Goal: Use online tool/utility: Utilize a website feature to perform a specific function

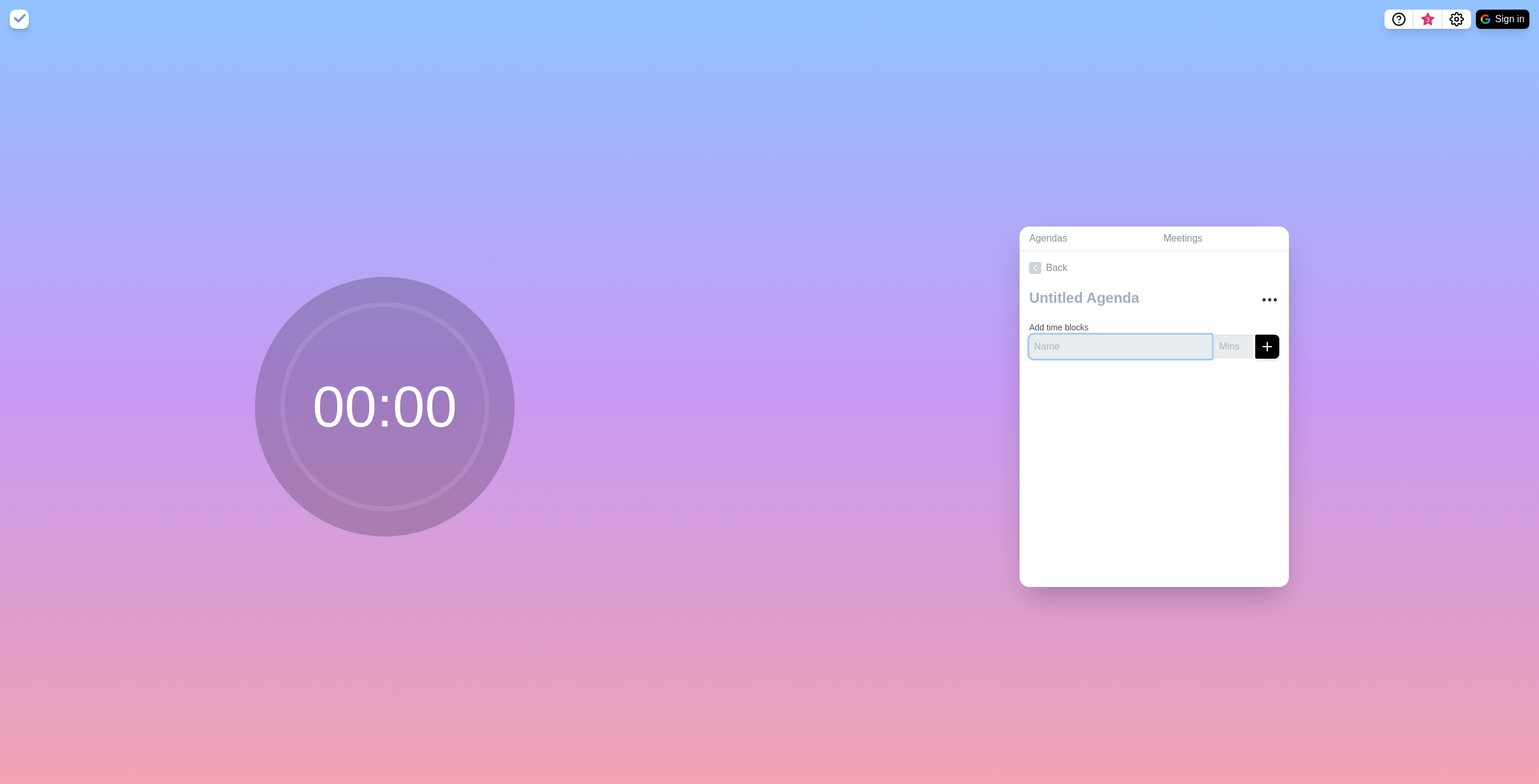
click at [1101, 339] on input "text" at bounding box center [1120, 347] width 183 height 24
type input "[PERSON_NAME]"
type input "10"
click at [1260, 340] on icon "submit" at bounding box center [1267, 347] width 14 height 14
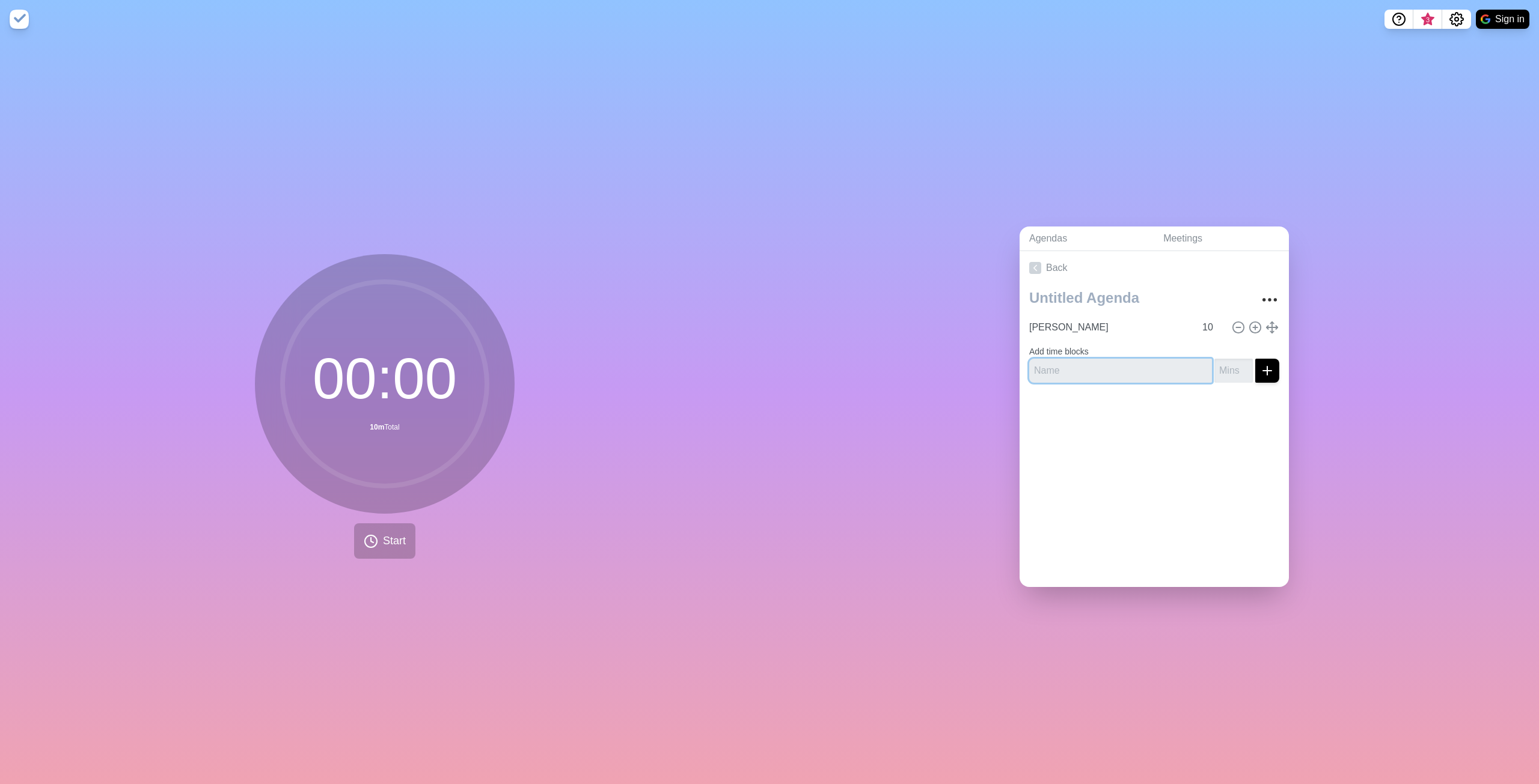
click at [1147, 363] on input "text" at bounding box center [1120, 370] width 183 height 24
type input "[PERSON_NAME]"
type input "10"
click at [1255, 373] on button "submit" at bounding box center [1267, 370] width 24 height 24
type input "TJ"
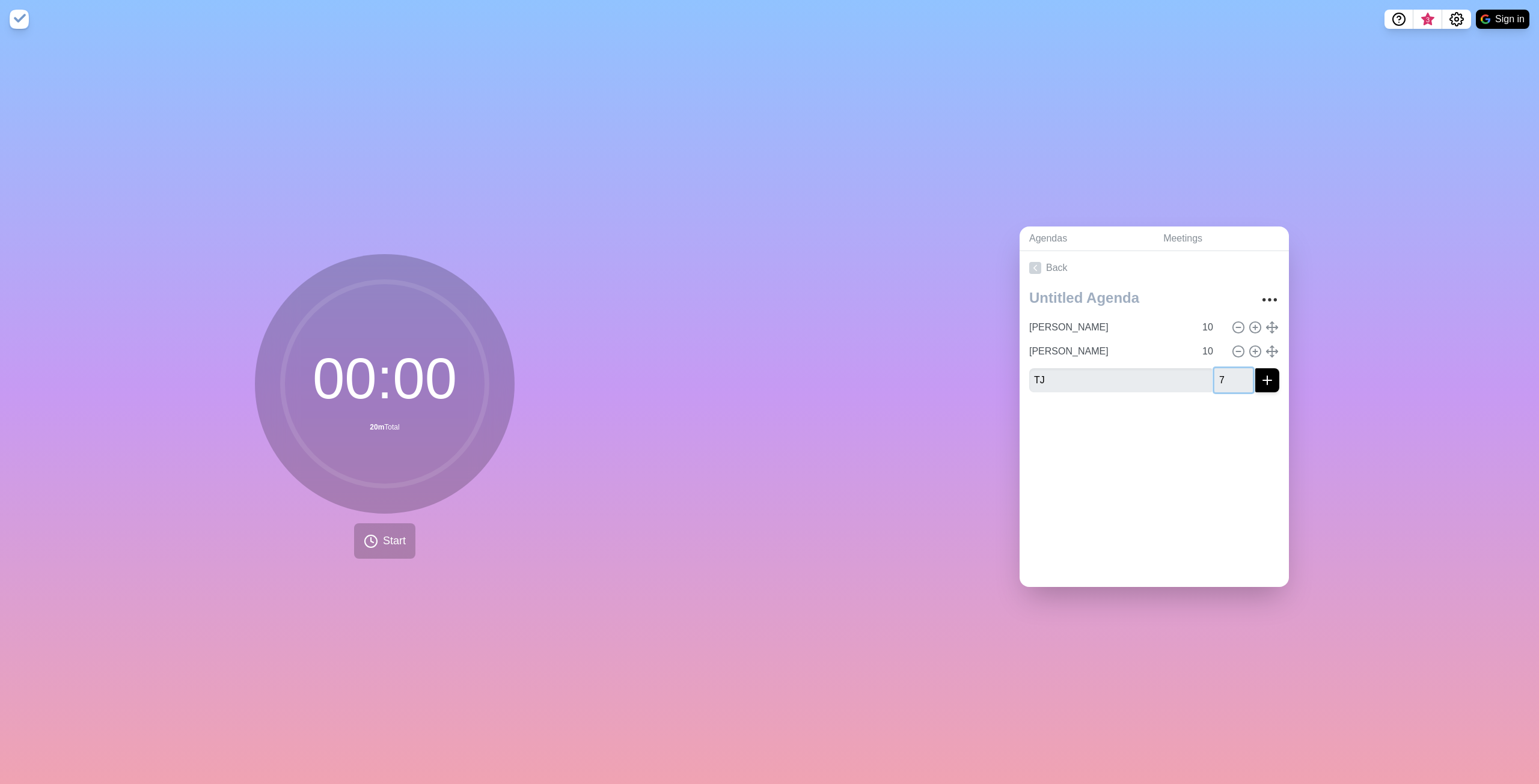
type input "7"
click at [1260, 373] on icon "submit" at bounding box center [1267, 380] width 14 height 14
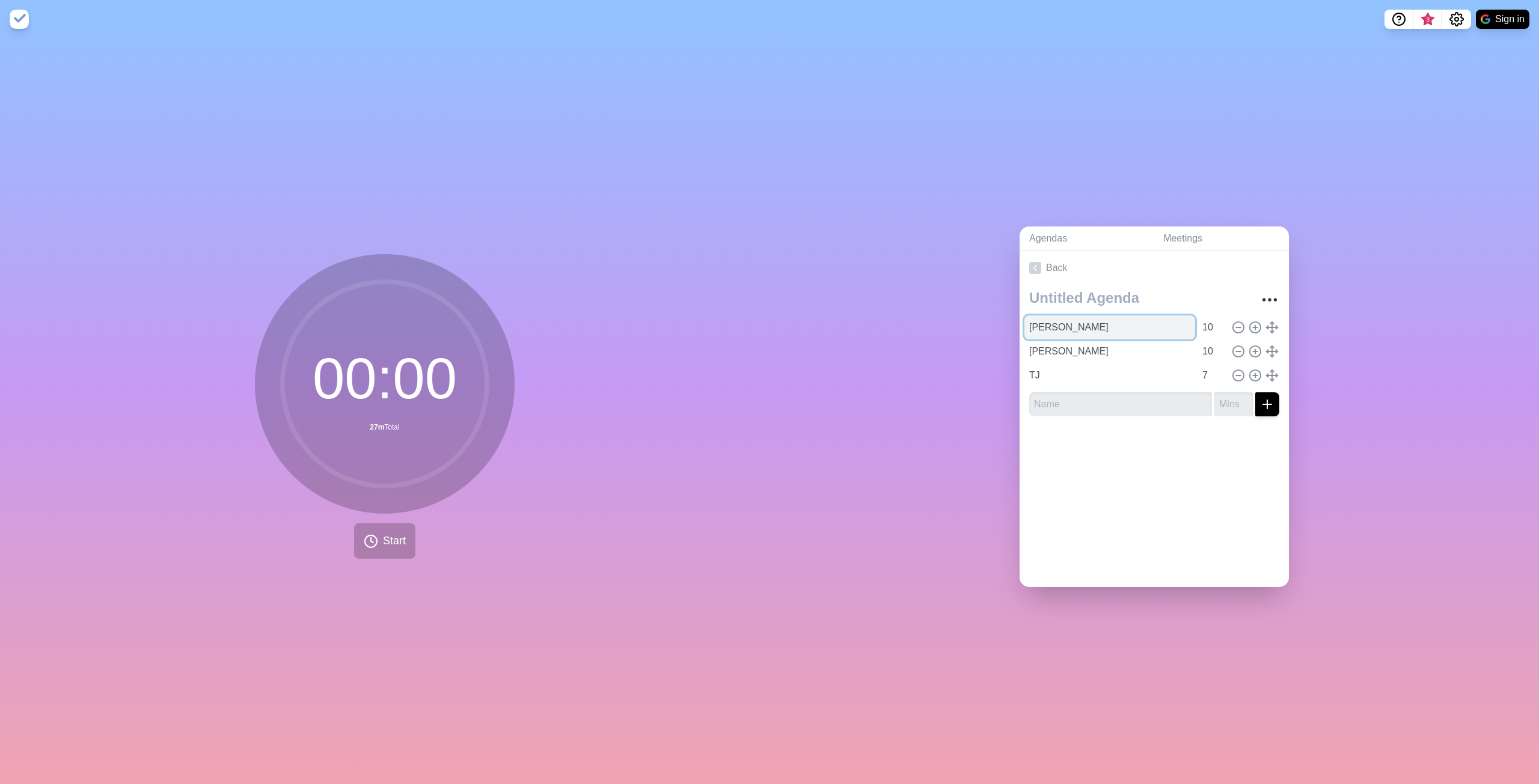
click at [1071, 320] on input "[PERSON_NAME]" at bounding box center [1110, 327] width 171 height 24
click at [385, 526] on button "Start" at bounding box center [385, 541] width 61 height 36
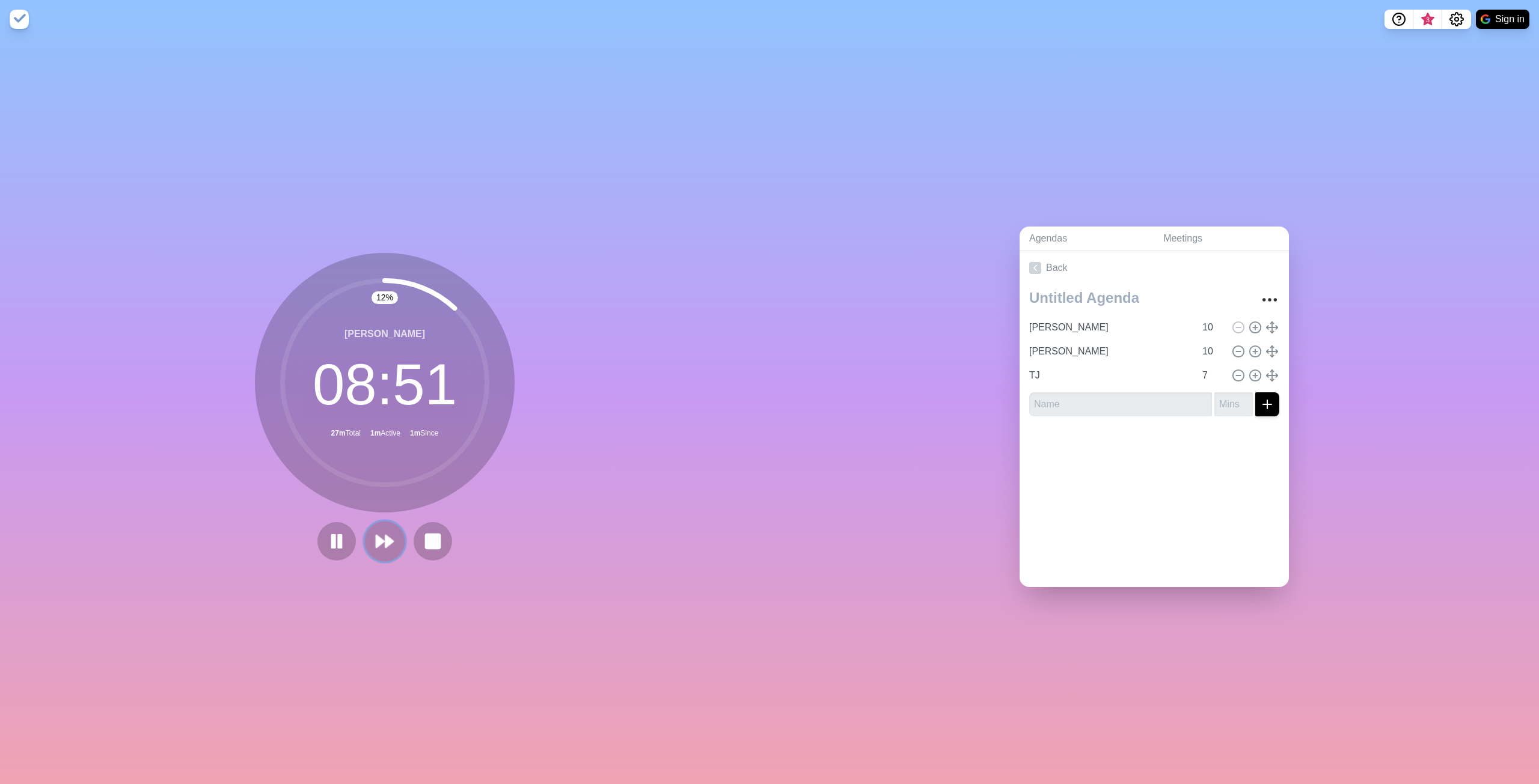
click at [378, 539] on icon at bounding box center [384, 541] width 21 height 21
click at [401, 536] on polygon at bounding box center [404, 541] width 8 height 12
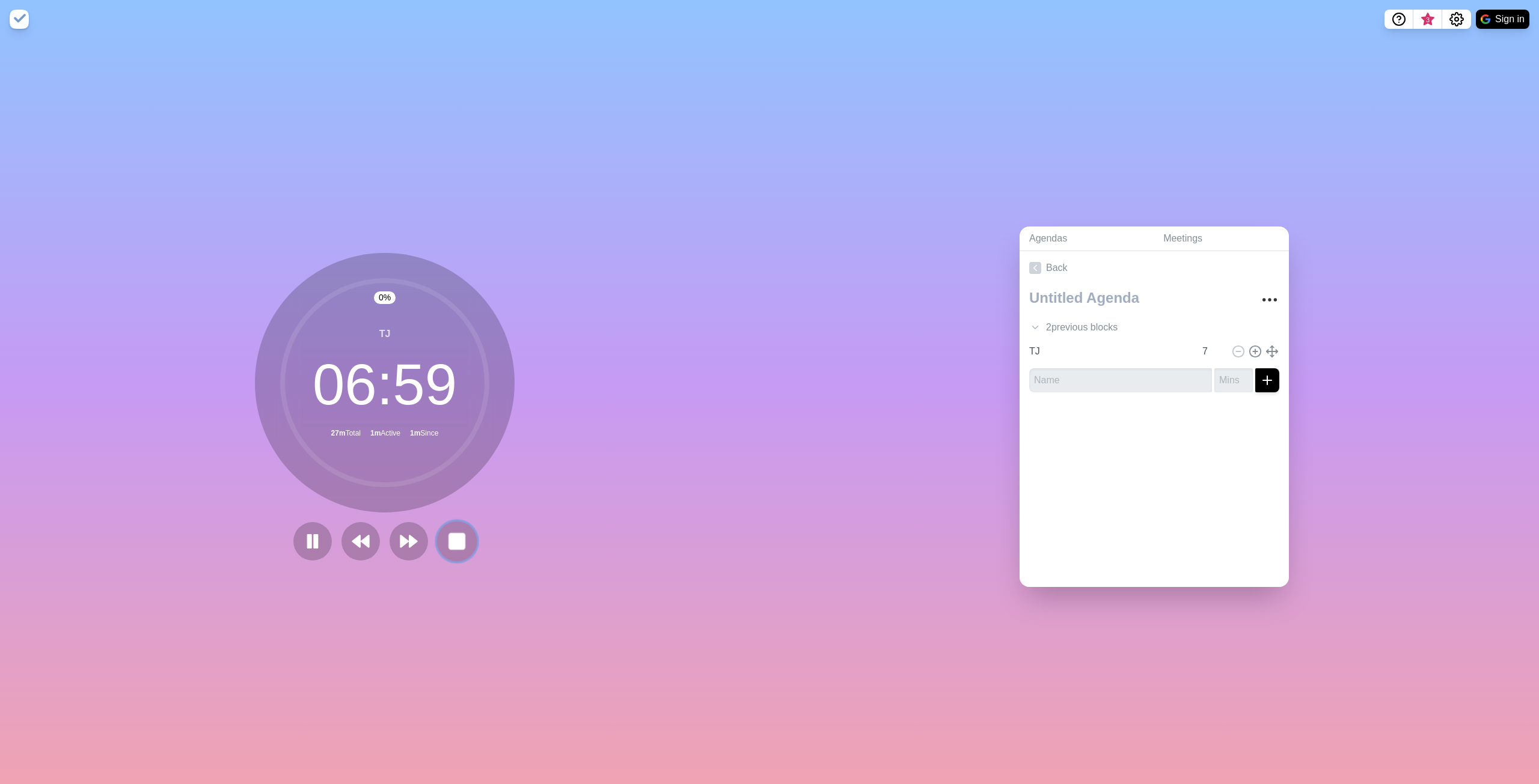
click at [449, 534] on rect at bounding box center [456, 541] width 15 height 15
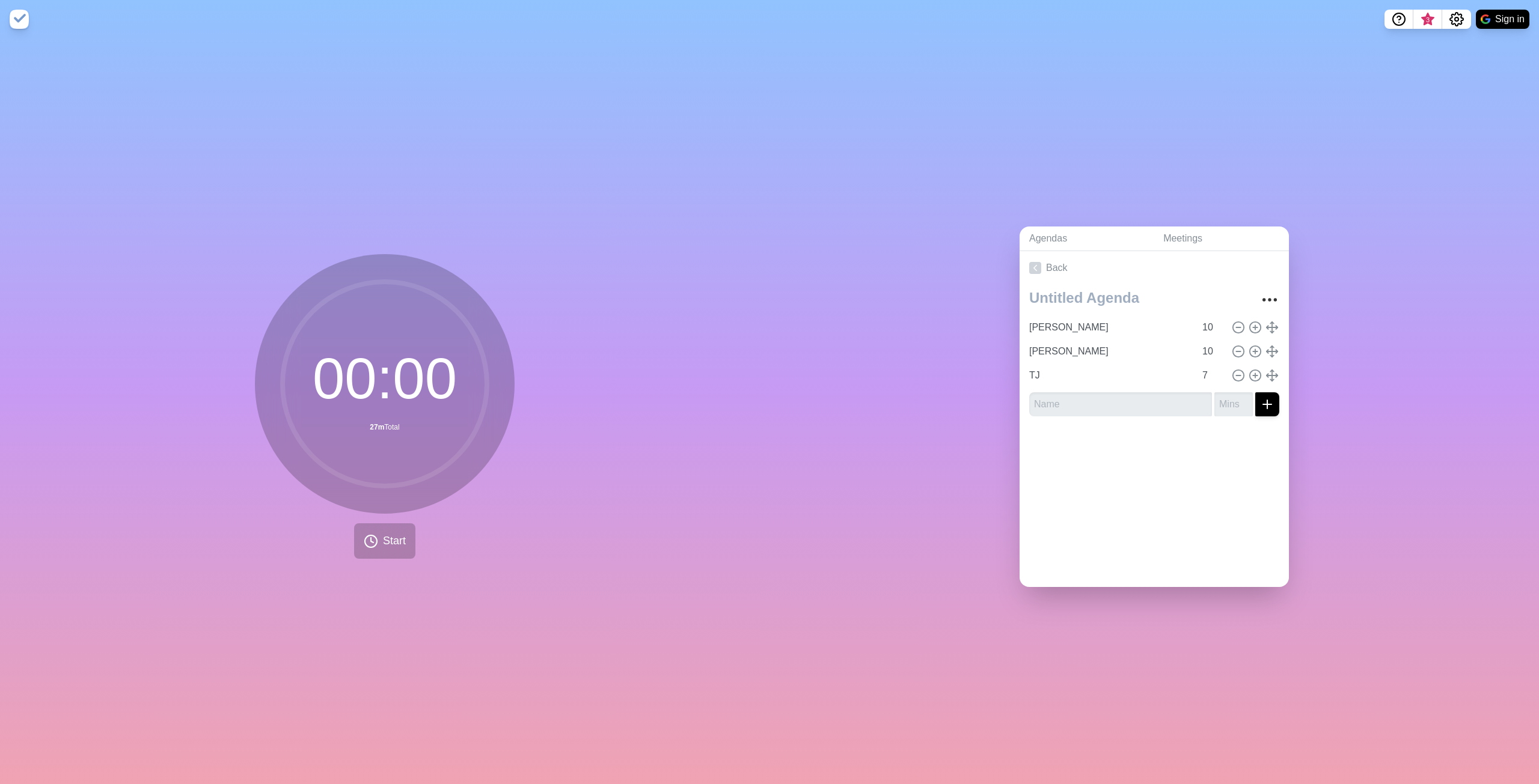
click at [24, 21] on img at bounding box center [19, 19] width 19 height 19
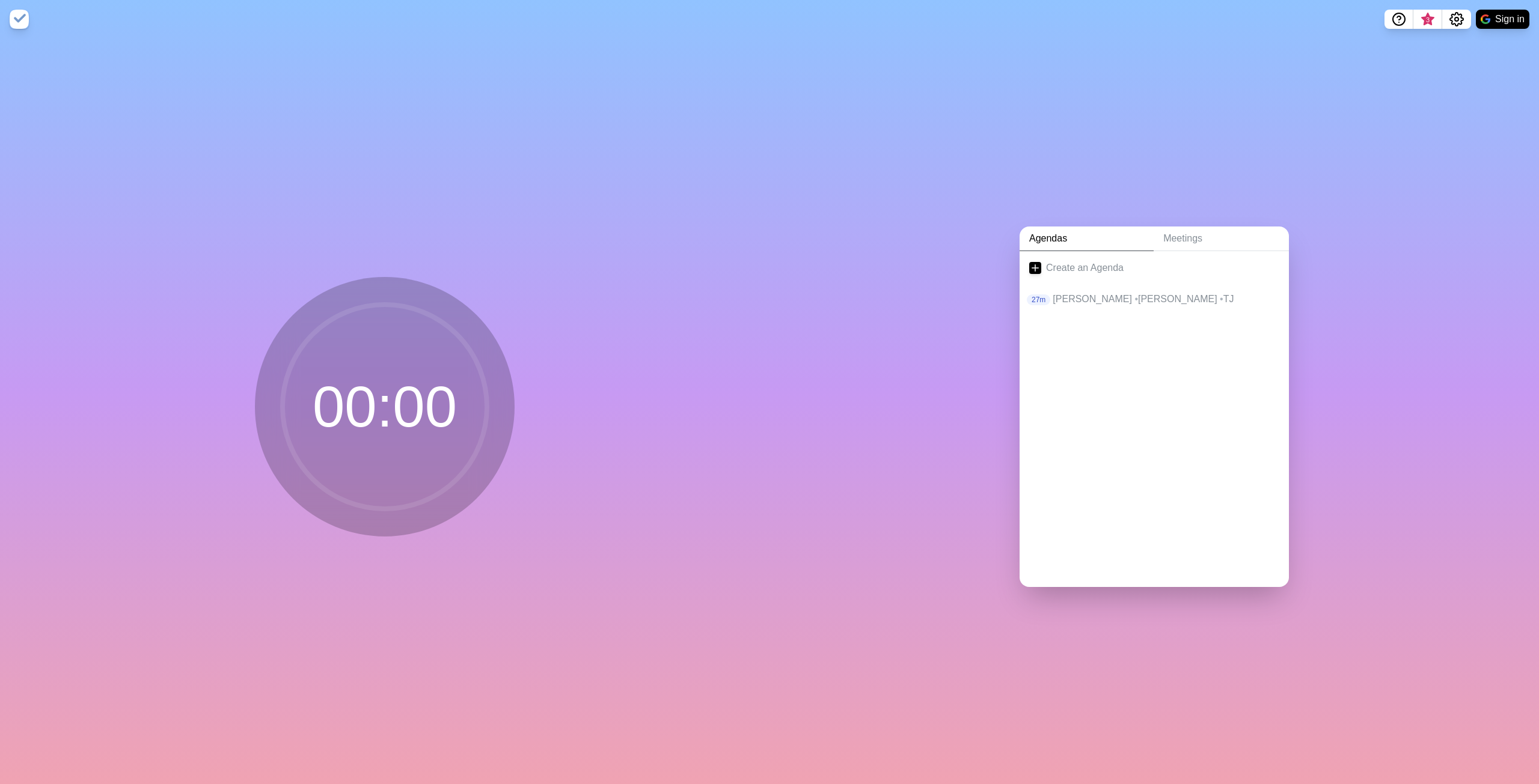
click at [16, 21] on img at bounding box center [19, 19] width 19 height 19
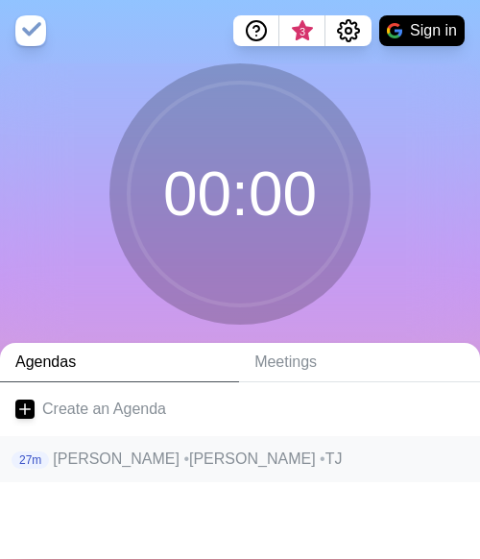
click at [69, 455] on p "[PERSON_NAME] • [PERSON_NAME] D • [PERSON_NAME]" at bounding box center [259, 459] width 412 height 23
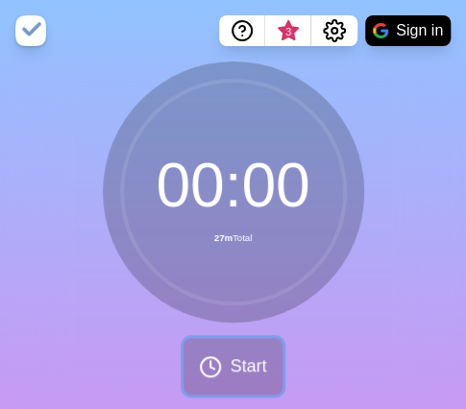
click at [250, 352] on button "Start" at bounding box center [232, 366] width 98 height 57
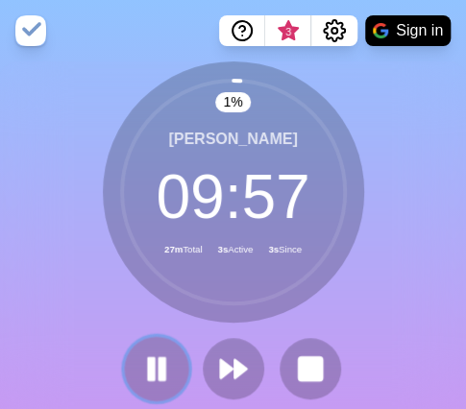
click at [163, 360] on rect at bounding box center [161, 368] width 6 height 21
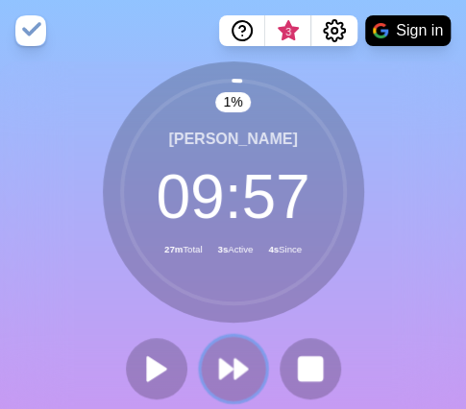
click at [237, 376] on polygon at bounding box center [240, 368] width 12 height 19
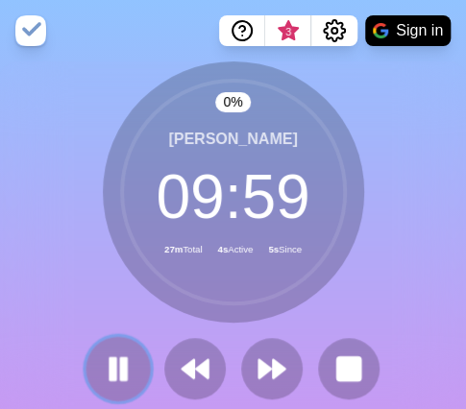
click at [122, 373] on rect at bounding box center [123, 368] width 6 height 21
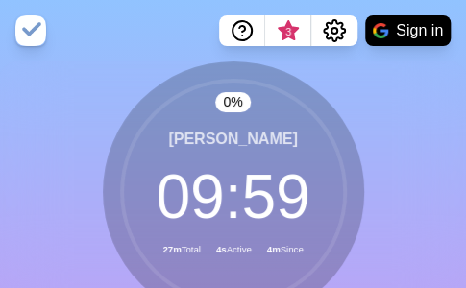
click at [247, 154] on circle at bounding box center [233, 192] width 223 height 223
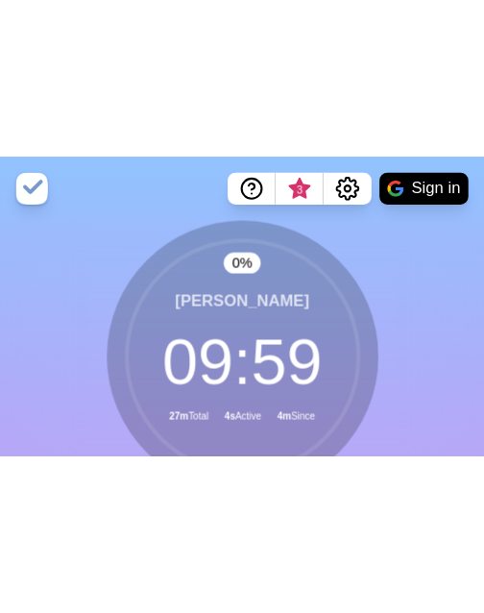
scroll to position [96, 0]
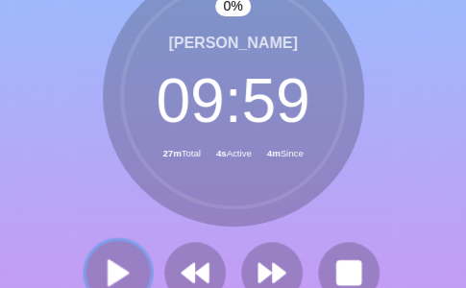
click at [138, 260] on button at bounding box center [117, 272] width 64 height 64
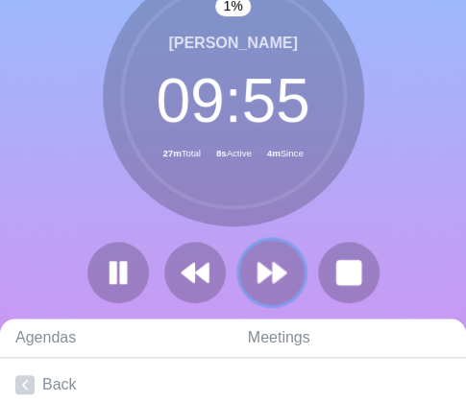
click at [244, 268] on button at bounding box center [271, 272] width 64 height 64
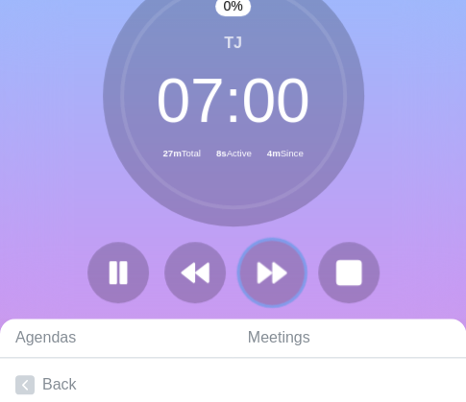
click at [244, 268] on button at bounding box center [271, 272] width 64 height 64
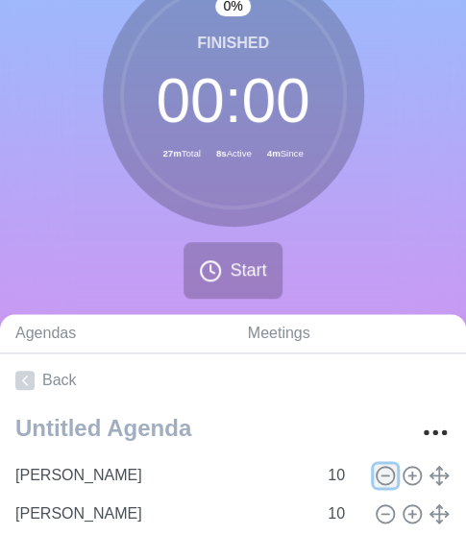
click at [376, 469] on icon at bounding box center [385, 475] width 21 height 21
type input "[PERSON_NAME]"
type input "TJ"
type input "7"
click at [376, 469] on icon at bounding box center [385, 475] width 21 height 21
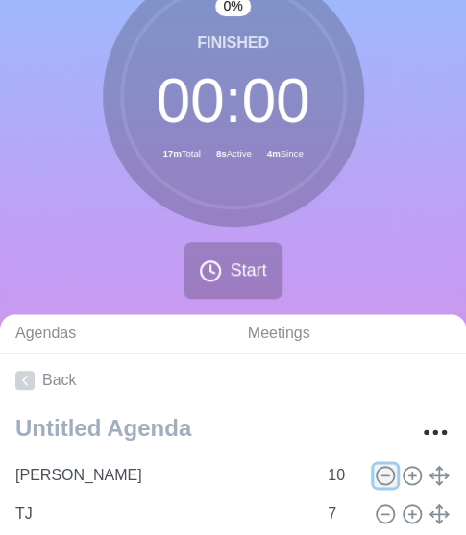
type input "TJ"
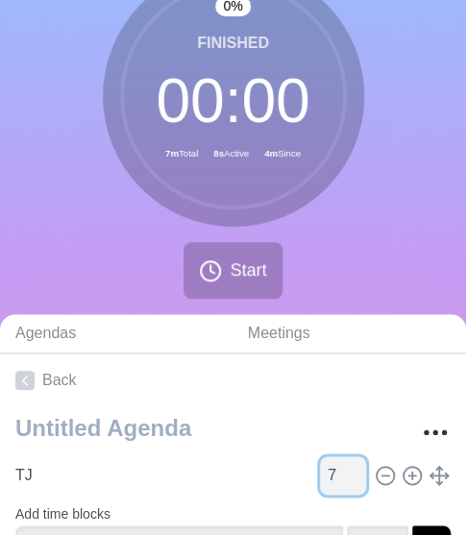
click at [323, 474] on input "7" at bounding box center [343, 475] width 46 height 38
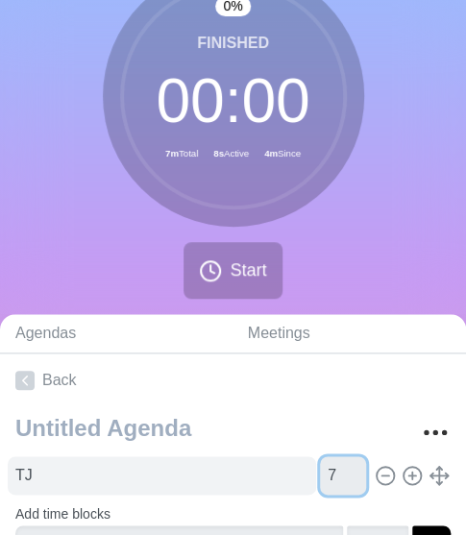
drag, startPoint x: 330, startPoint y: 476, endPoint x: 300, endPoint y: 474, distance: 30.9
click at [301, 474] on div "TJ 7" at bounding box center [233, 475] width 450 height 38
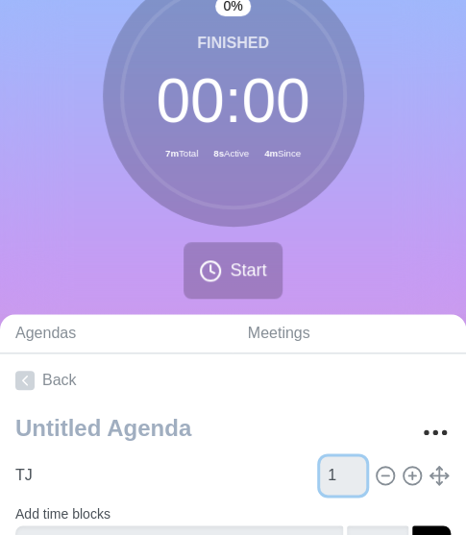
type input "1"
click at [375, 214] on div "0 % Finished 00 : 00 1m Total 8s Active 4m Since Start" at bounding box center [233, 139] width 466 height 349
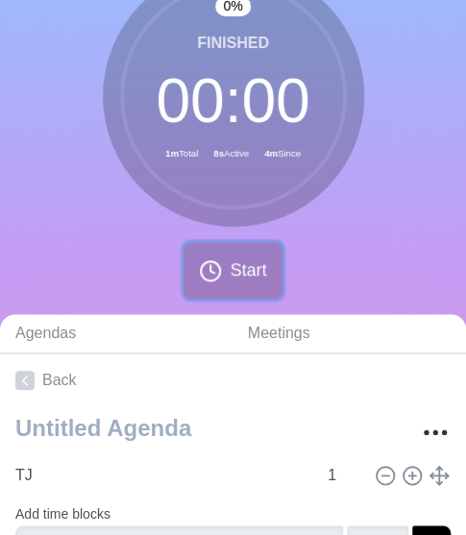
click at [271, 250] on button "Start" at bounding box center [232, 270] width 98 height 57
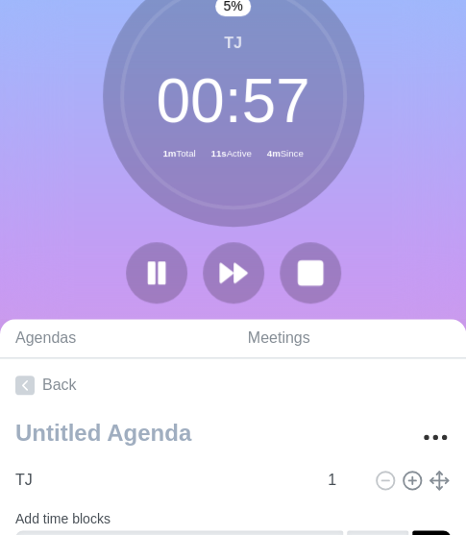
click at [466, 548] on html "3 Sign in 5 % TJ 00 : 57 1m Total 11s Active 4m Since Agendas Meetings Back TJ …" at bounding box center [233, 282] width 466 height 757
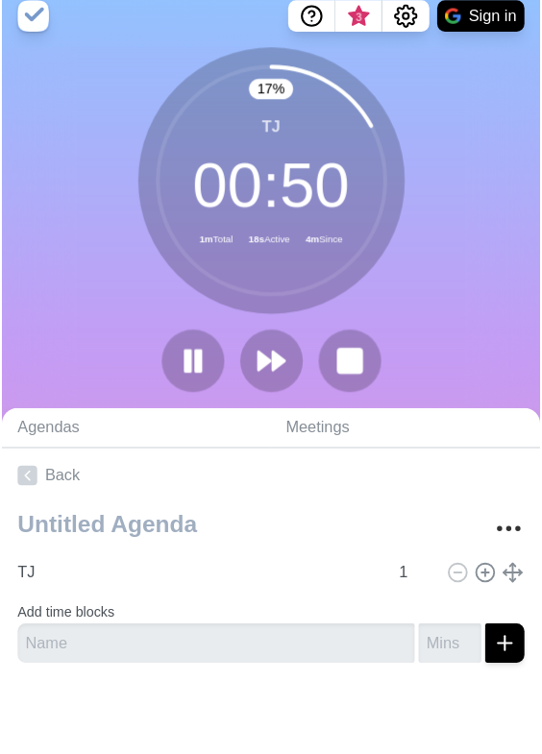
scroll to position [0, 0]
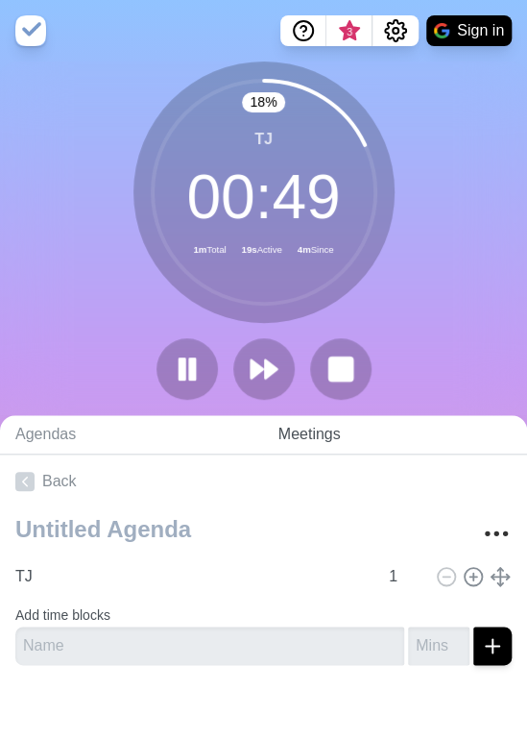
click at [339, 433] on link "Meetings" at bounding box center [395, 434] width 264 height 39
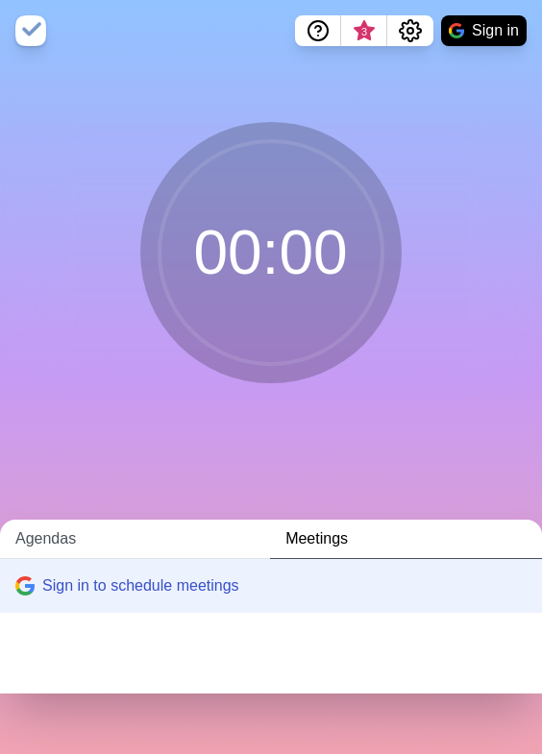
click at [121, 532] on link "Agendas" at bounding box center [135, 539] width 270 height 39
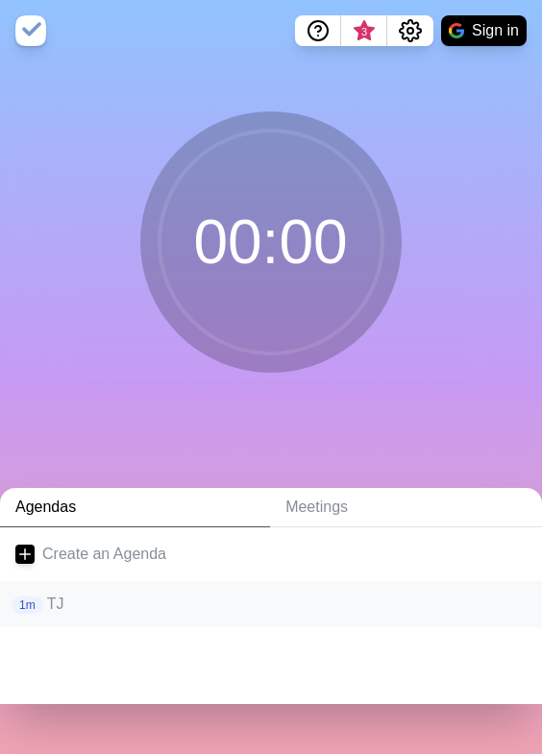
click at [31, 611] on p "1m" at bounding box center [28, 604] width 32 height 17
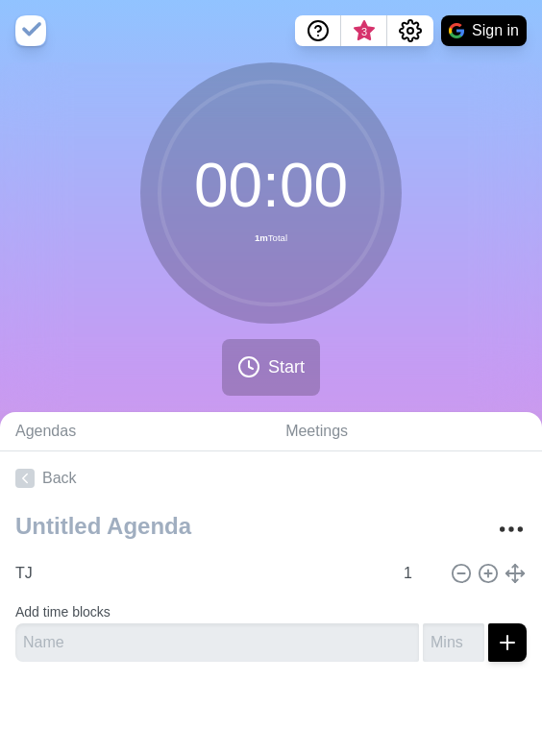
click at [290, 256] on circle at bounding box center [270, 193] width 223 height 223
click at [284, 351] on button "Start" at bounding box center [271, 367] width 98 height 57
